Goal: Information Seeking & Learning: Learn about a topic

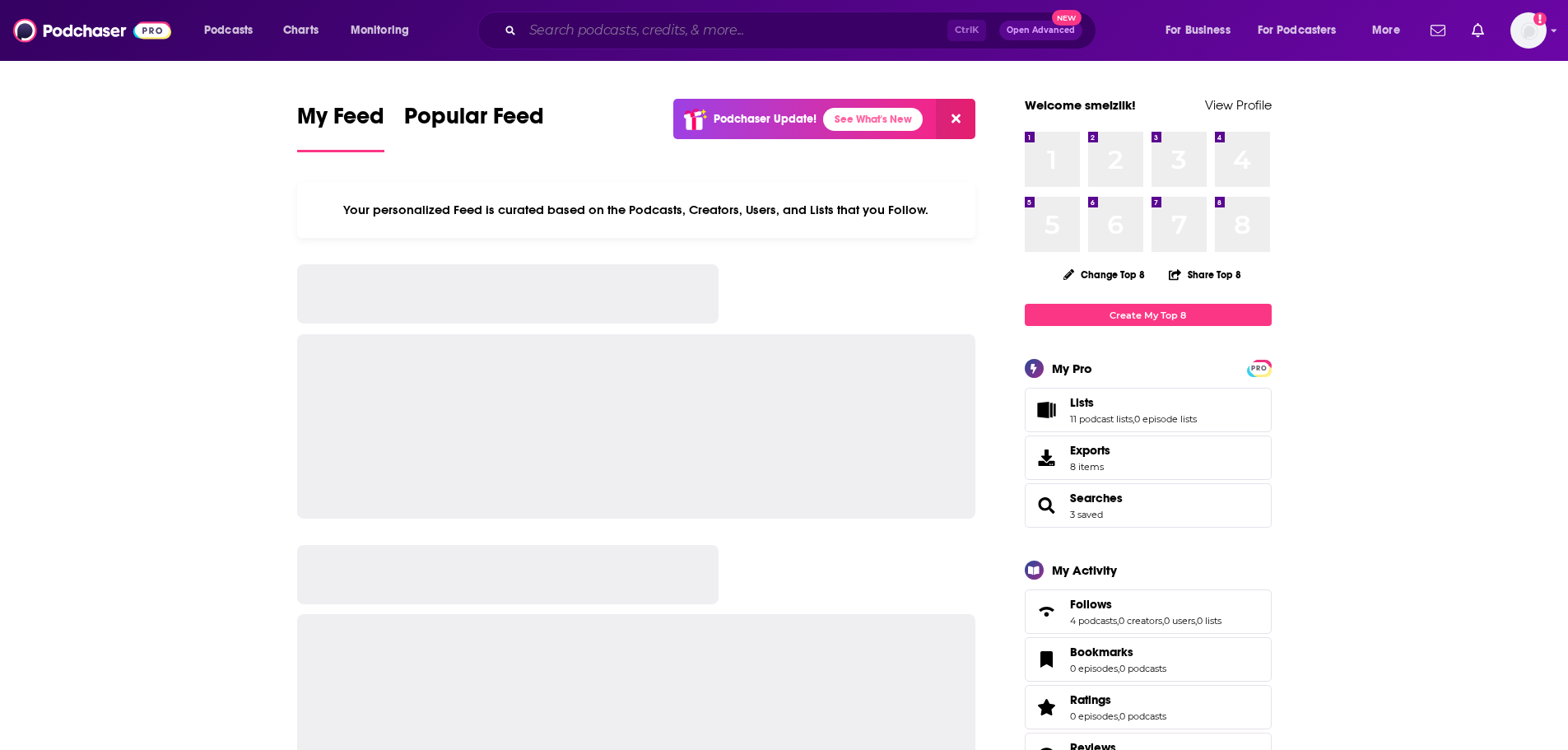
click at [704, 27] on input "Search podcasts, credits, & more..." at bounding box center [735, 30] width 424 height 26
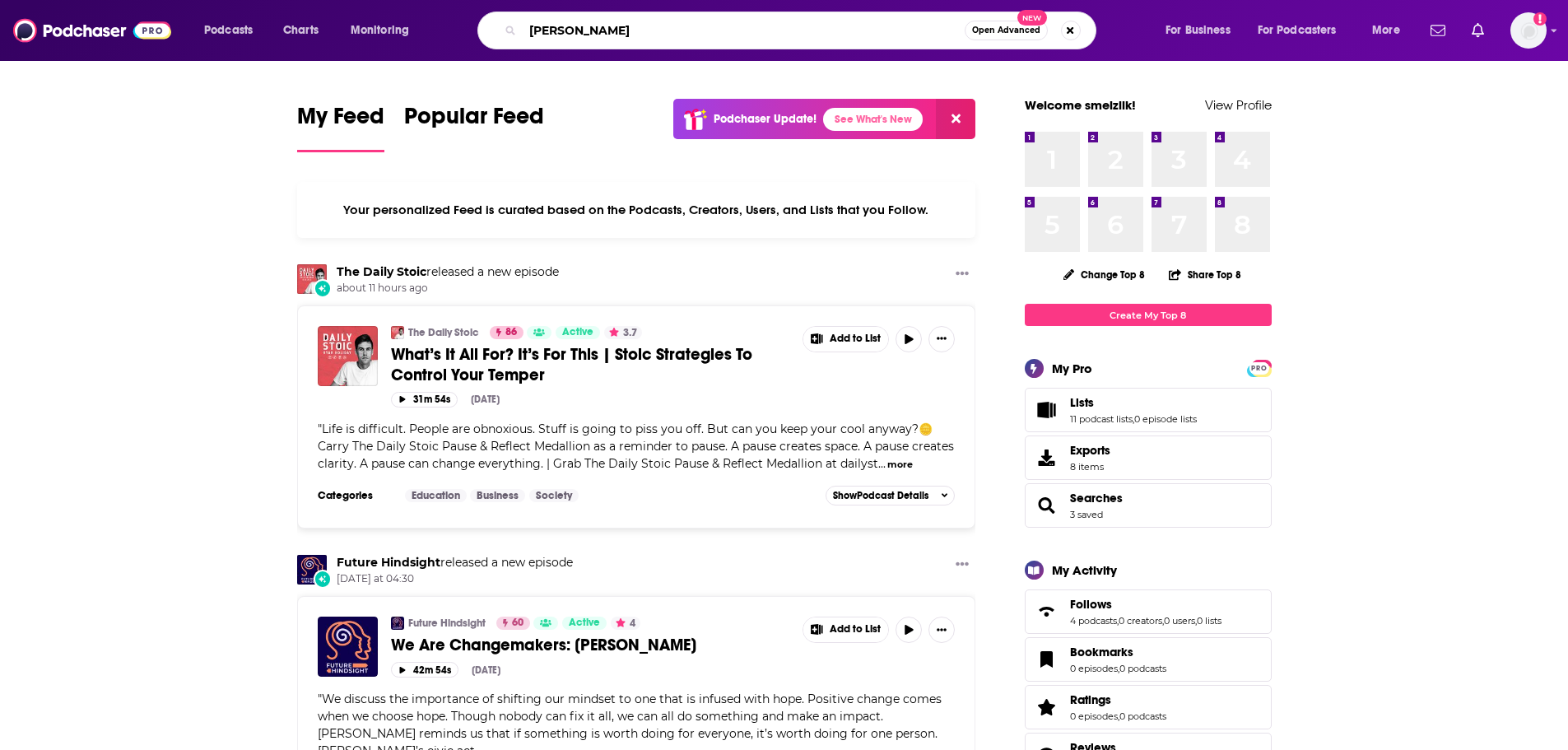
type input "[PERSON_NAME]"
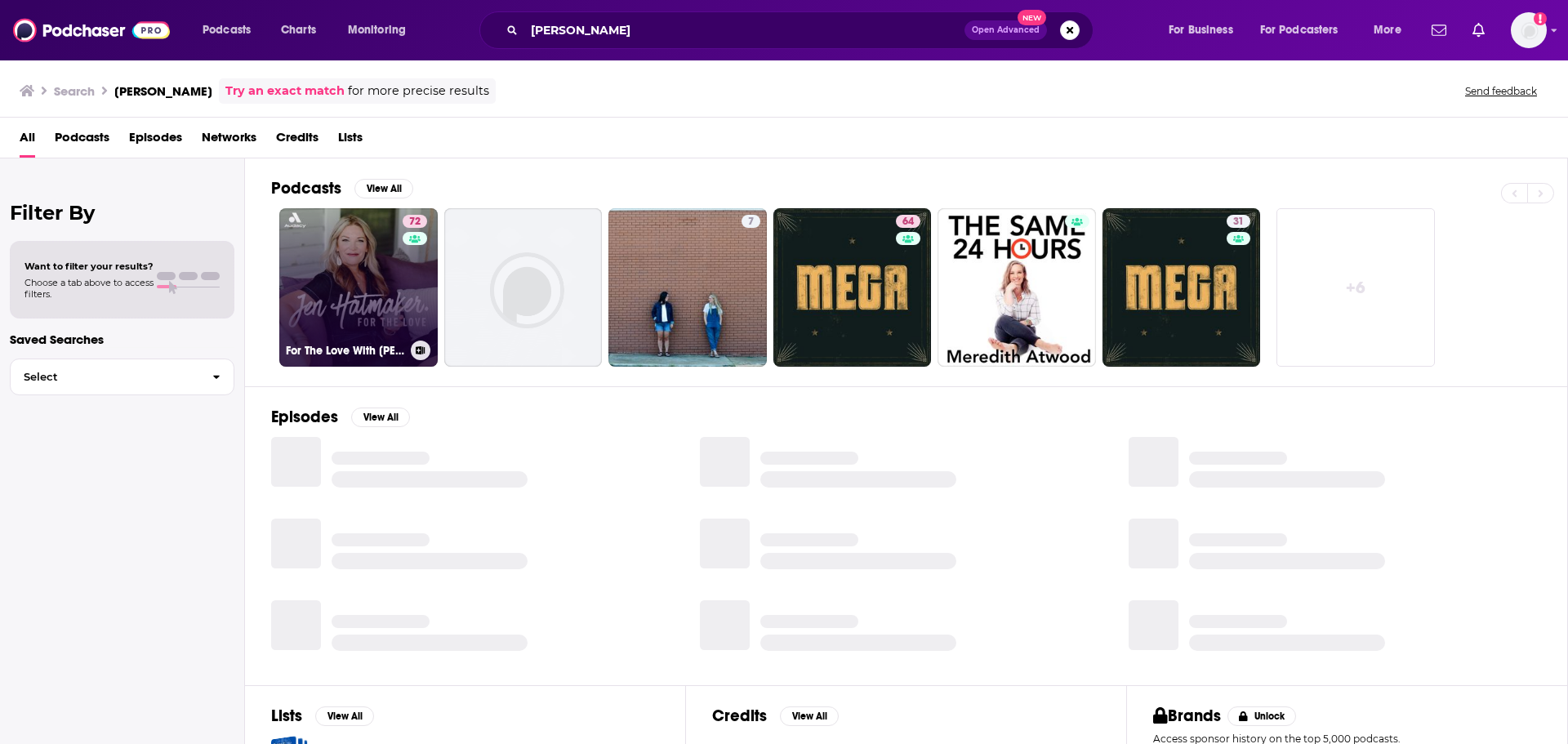
click at [327, 285] on link "72 For The Love With [PERSON_NAME] Podcast" at bounding box center [359, 287] width 158 height 158
